Goal: Transaction & Acquisition: Obtain resource

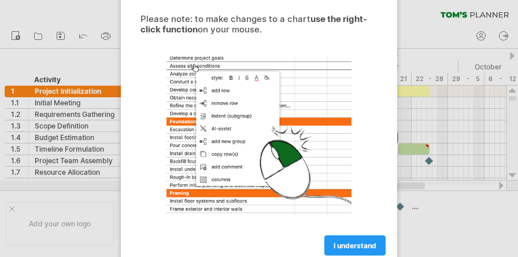
click at [35, 196] on div at bounding box center [259, 128] width 518 height 257
click at [82, 124] on div at bounding box center [259, 128] width 518 height 257
click at [341, 246] on span "I understand" at bounding box center [355, 245] width 43 height 9
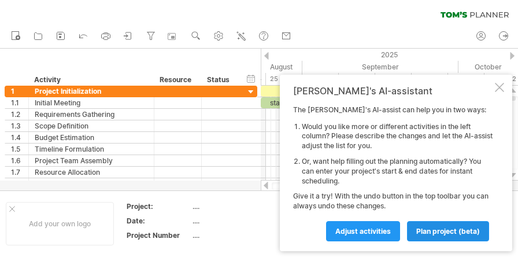
click at [421, 231] on span "plan project (beta)" at bounding box center [449, 231] width 64 height 9
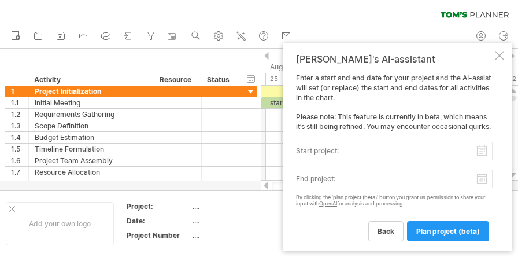
click at [503, 51] on div at bounding box center [499, 55] width 9 height 9
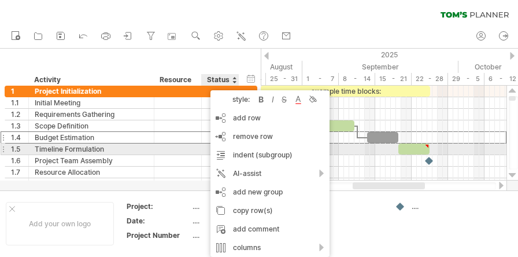
click at [158, 149] on div at bounding box center [177, 148] width 47 height 11
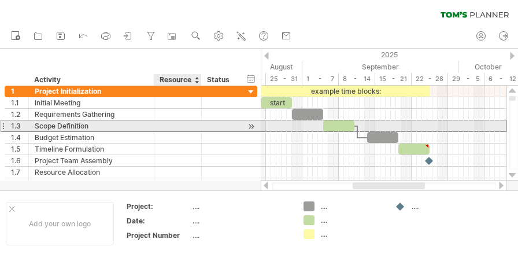
click at [205, 128] on div at bounding box center [221, 125] width 38 height 11
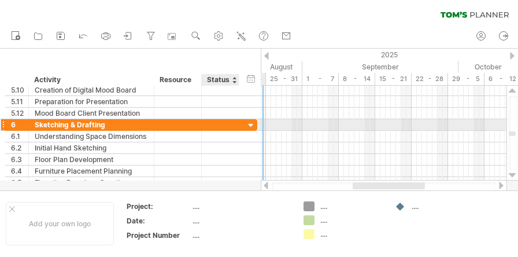
click at [255, 123] on div at bounding box center [251, 125] width 11 height 11
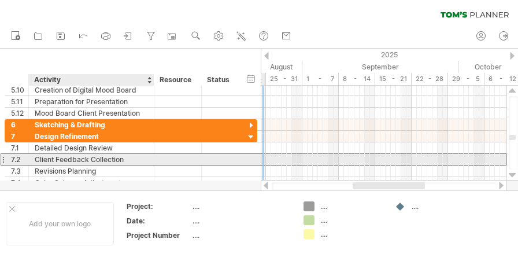
click at [130, 155] on div "Client Feedback Collection" at bounding box center [91, 159] width 113 height 11
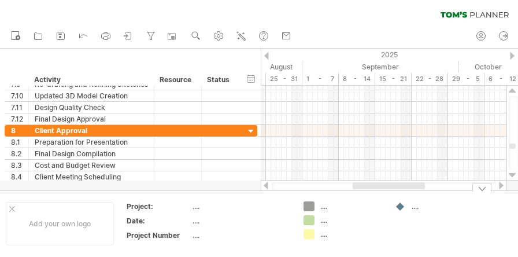
click at [483, 191] on div at bounding box center [482, 187] width 19 height 9
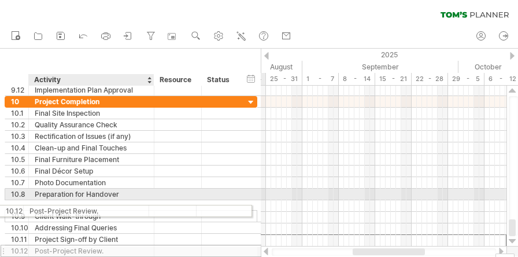
drag, startPoint x: 133, startPoint y: 235, endPoint x: 120, endPoint y: 242, distance: 15.3
click at [117, 245] on div "Post-Project Review." at bounding box center [91, 250] width 113 height 11
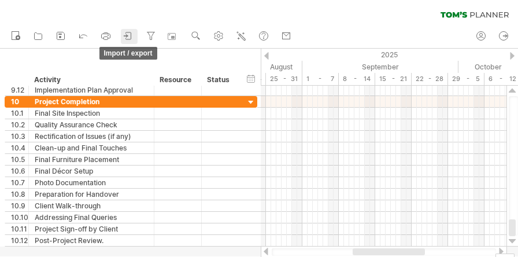
click at [131, 34] on icon at bounding box center [129, 36] width 12 height 12
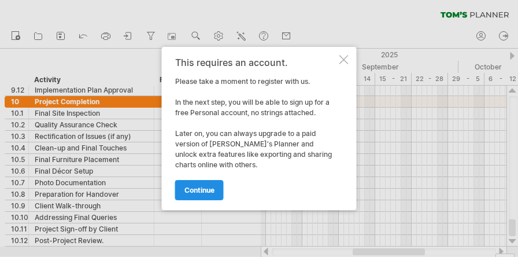
click at [209, 191] on span "continue" at bounding box center [200, 190] width 30 height 9
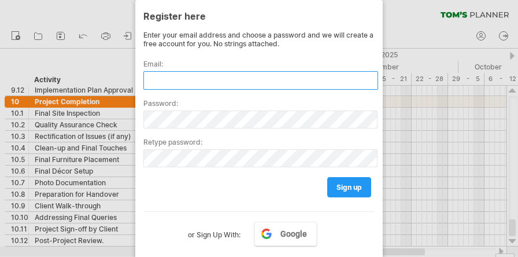
click at [207, 76] on input "text" at bounding box center [260, 80] width 235 height 19
click at [213, 75] on input "text" at bounding box center [260, 80] width 235 height 19
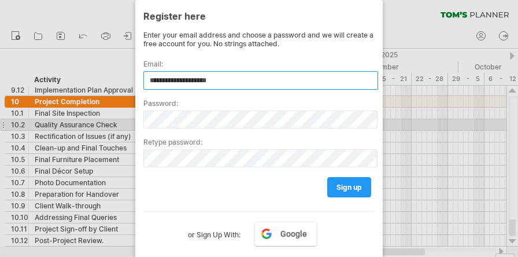
type input "**********"
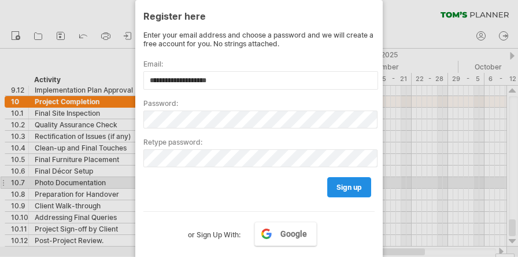
click at [345, 183] on span "sign up" at bounding box center [349, 187] width 25 height 9
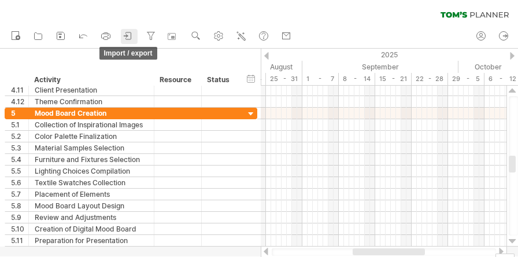
click at [128, 35] on icon at bounding box center [129, 36] width 12 height 12
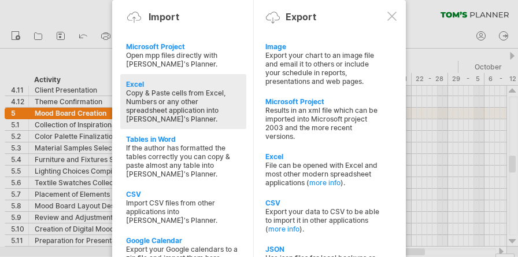
click at [138, 84] on div "Excel" at bounding box center [183, 84] width 115 height 9
type textarea "**********"
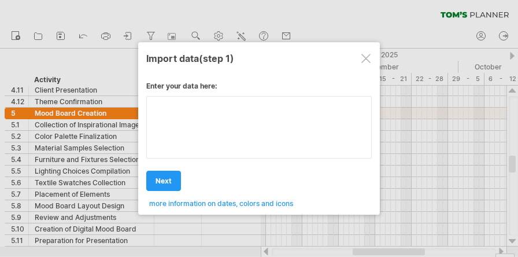
click at [174, 118] on textarea at bounding box center [259, 127] width 226 height 62
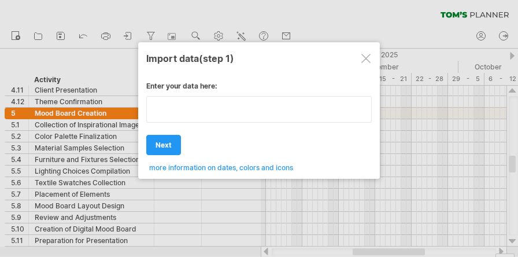
type textarea "**********"
click at [366, 57] on div at bounding box center [366, 58] width 9 height 9
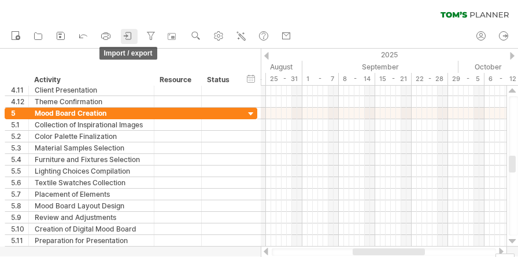
click at [124, 35] on icon at bounding box center [129, 36] width 12 height 12
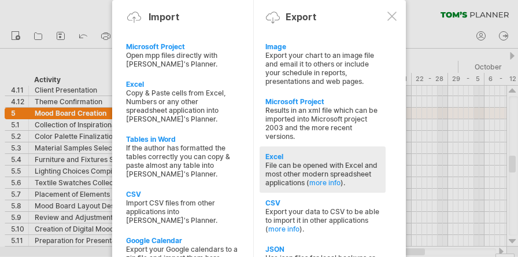
click at [312, 152] on div "Excel" at bounding box center [323, 156] width 115 height 9
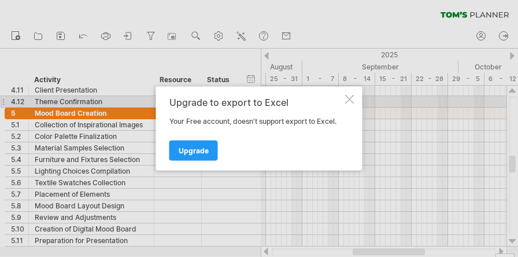
click at [351, 99] on div at bounding box center [349, 99] width 9 height 9
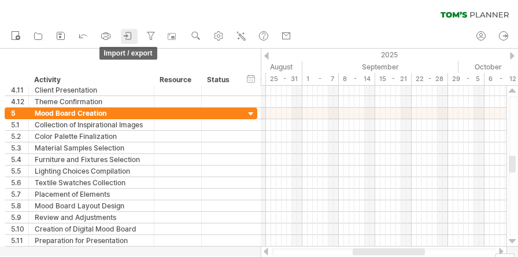
click at [130, 35] on icon at bounding box center [129, 36] width 12 height 12
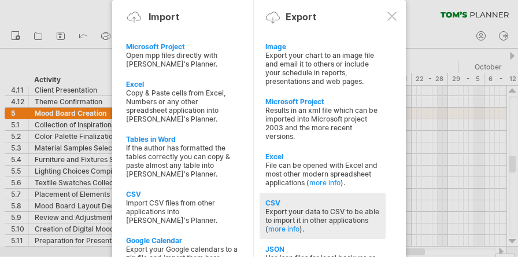
click at [289, 198] on div "CSV" at bounding box center [323, 202] width 115 height 9
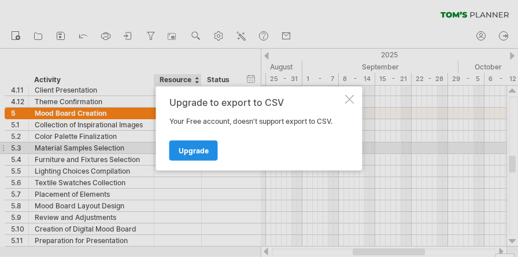
click at [182, 153] on span "Upgrade" at bounding box center [194, 150] width 30 height 9
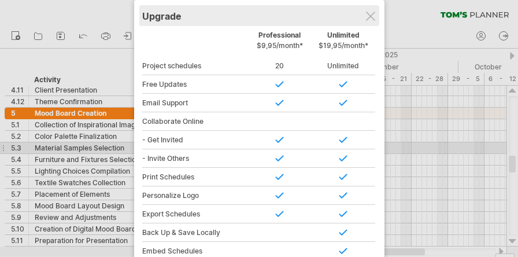
click at [368, 11] on div "Upgrade" at bounding box center [259, 15] width 234 height 21
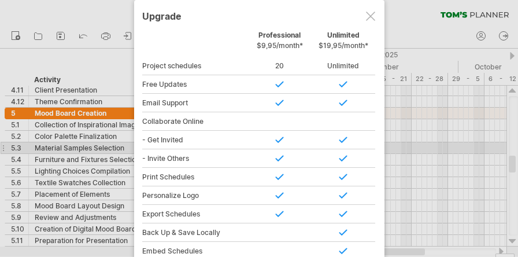
click at [368, 19] on div at bounding box center [370, 16] width 9 height 9
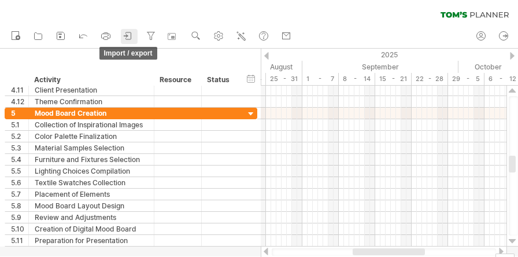
click at [129, 39] on icon at bounding box center [128, 35] width 5 height 7
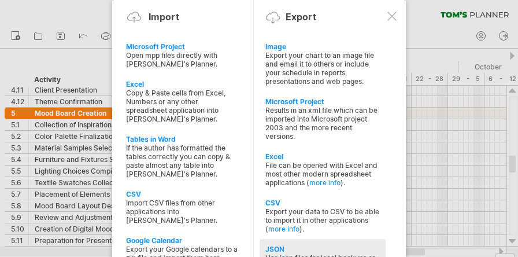
click at [288, 245] on div "JSON" at bounding box center [323, 249] width 115 height 9
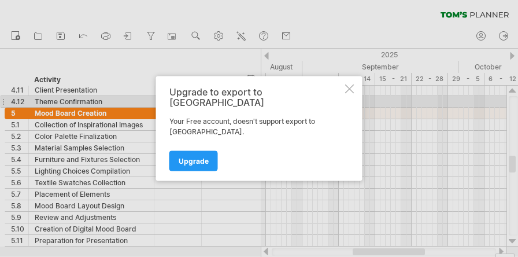
click at [348, 94] on div at bounding box center [349, 88] width 9 height 9
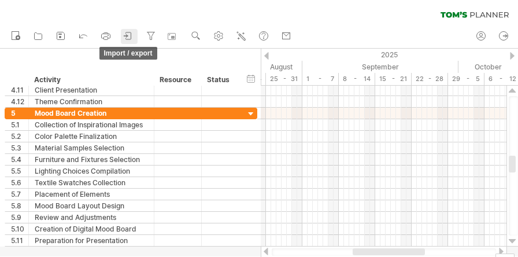
click at [131, 36] on icon at bounding box center [128, 35] width 5 height 7
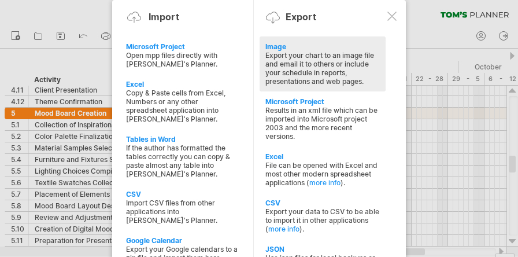
click at [284, 54] on div "Export your chart to an image file and email it to others or include your sched…" at bounding box center [323, 68] width 115 height 35
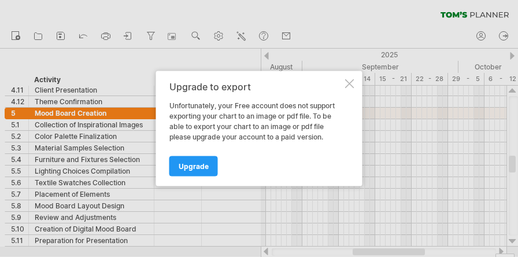
click at [351, 82] on div at bounding box center [349, 83] width 9 height 9
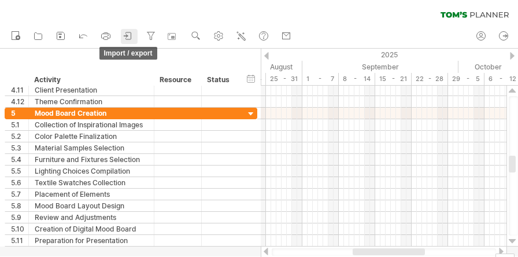
click at [133, 33] on icon at bounding box center [129, 36] width 12 height 12
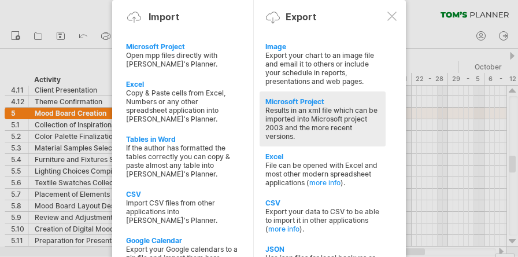
click at [284, 97] on div "Microsoft Project" at bounding box center [323, 101] width 115 height 9
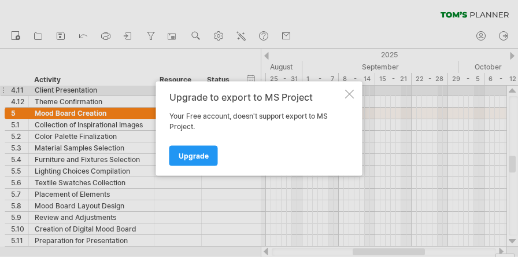
click at [350, 92] on div at bounding box center [349, 94] width 9 height 9
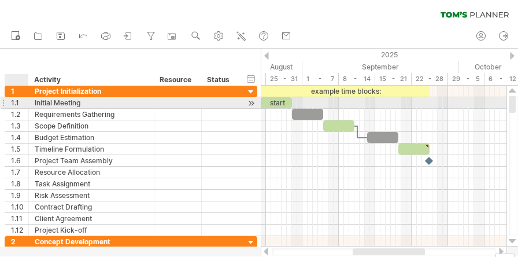
click at [25, 102] on div at bounding box center [27, 103] width 6 height 12
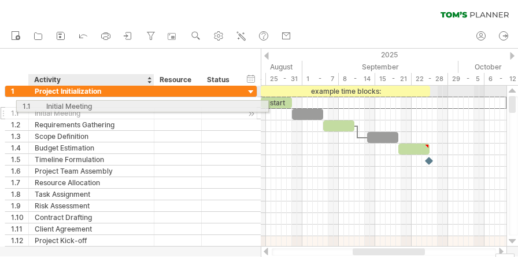
drag, startPoint x: 29, startPoint y: 105, endPoint x: 57, endPoint y: 104, distance: 27.8
click at [57, 104] on div "**********" at bounding box center [131, 166] width 253 height 161
